Goal: Browse casually

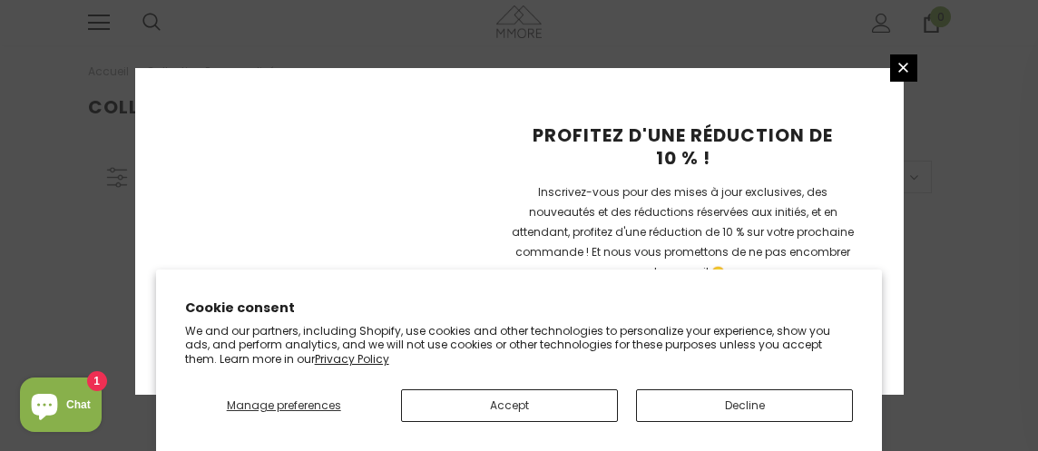
scroll to position [607, 0]
